Goal: Navigation & Orientation: Find specific page/section

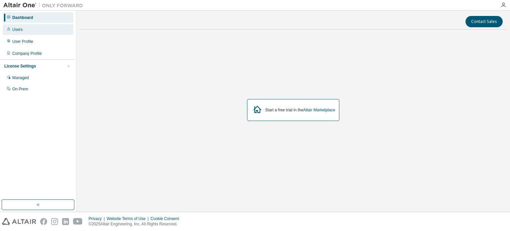
click at [46, 28] on div "Users" at bounding box center [38, 29] width 71 height 11
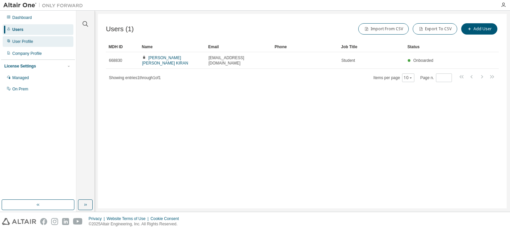
click at [41, 40] on div "User Profile" at bounding box center [38, 41] width 71 height 11
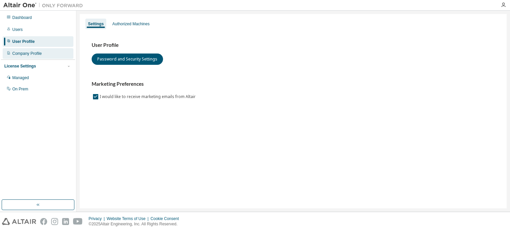
click at [41, 56] on div "Company Profile" at bounding box center [38, 53] width 71 height 11
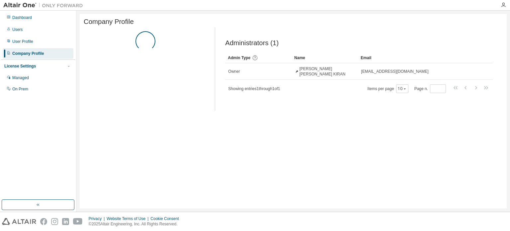
click at [39, 67] on div "License Settings" at bounding box center [37, 66] width 67 height 6
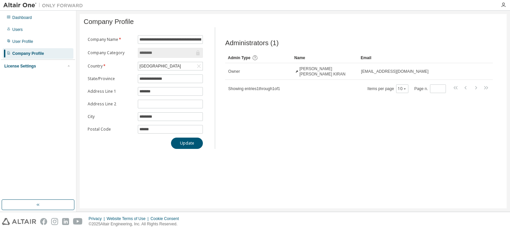
click at [39, 67] on div "License Settings" at bounding box center [37, 66] width 67 height 6
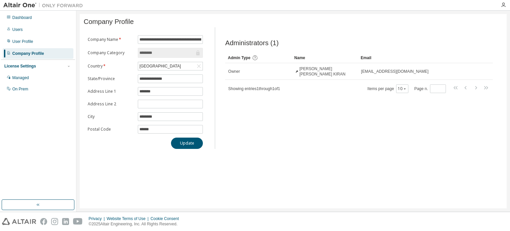
click at [39, 67] on div "License Settings" at bounding box center [37, 66] width 67 height 6
click at [35, 14] on div "Dashboard" at bounding box center [38, 17] width 71 height 11
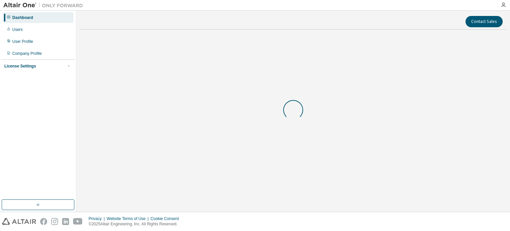
click at [35, 14] on div "Dashboard" at bounding box center [38, 17] width 71 height 11
